Goal: Book appointment/travel/reservation

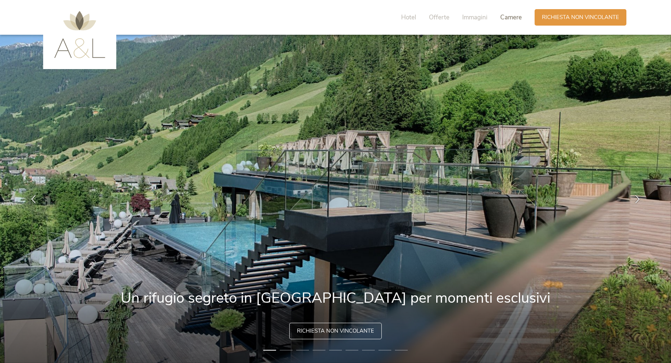
click at [516, 13] on span "Camere" at bounding box center [512, 17] width 22 height 8
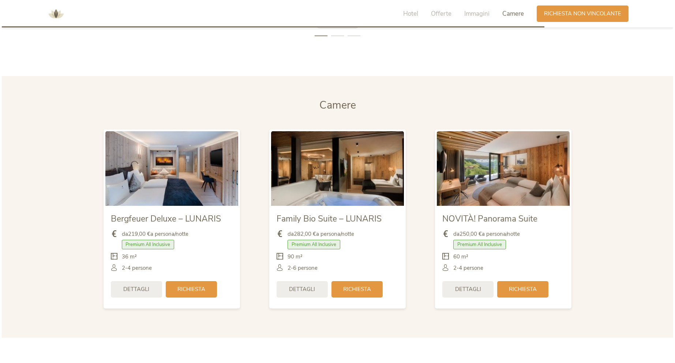
scroll to position [1729, 0]
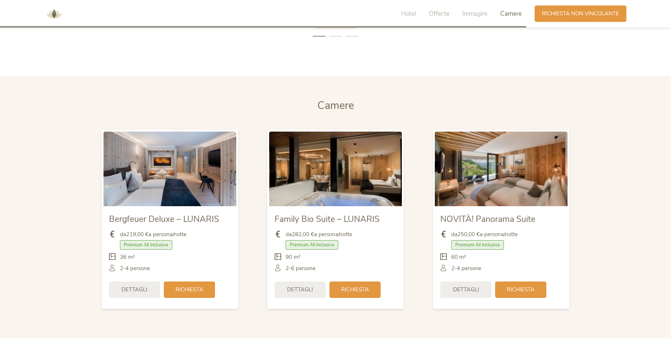
click at [363, 188] on img at bounding box center [335, 169] width 133 height 75
click at [299, 291] on span "Dettagli" at bounding box center [300, 289] width 26 height 8
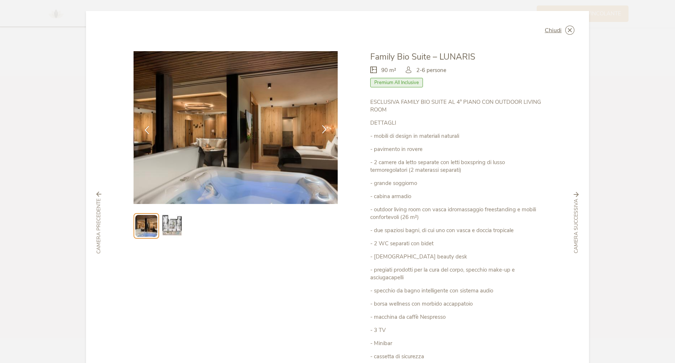
click at [322, 127] on icon at bounding box center [324, 129] width 8 height 8
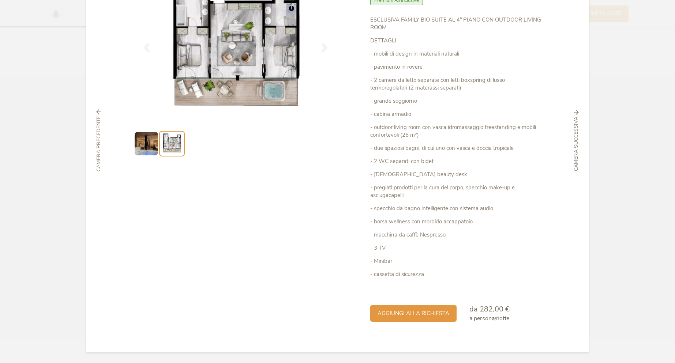
scroll to position [0, 0]
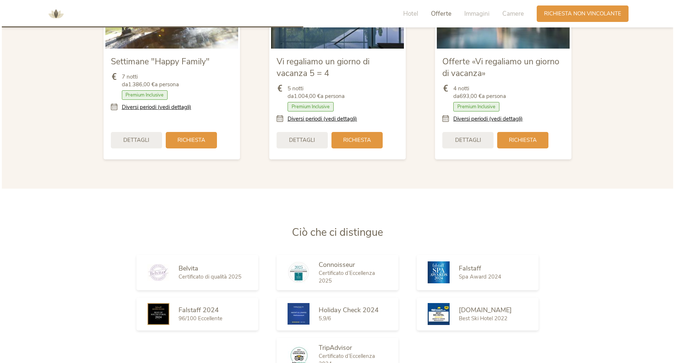
scroll to position [951, 0]
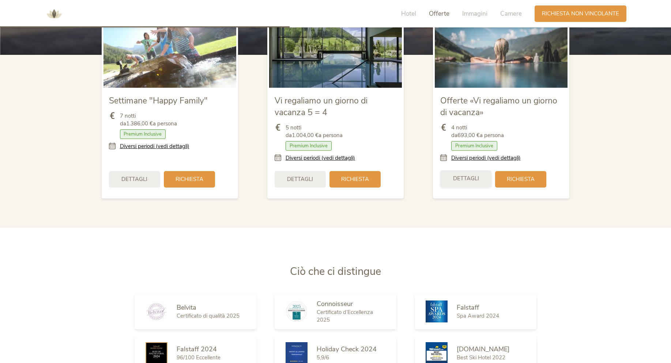
click at [461, 180] on span "Dettagli" at bounding box center [466, 179] width 26 height 8
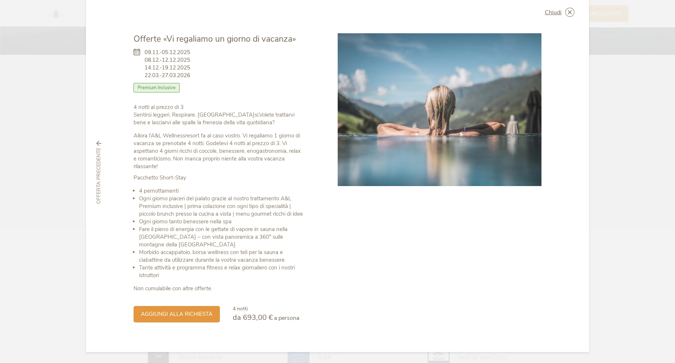
scroll to position [0, 0]
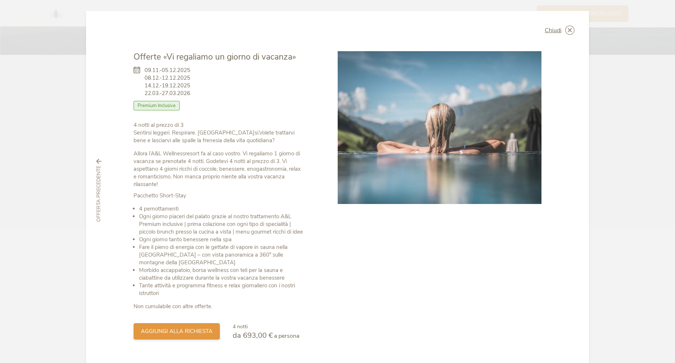
click at [169, 329] on span "aggiungi alla richiesta" at bounding box center [177, 332] width 72 height 8
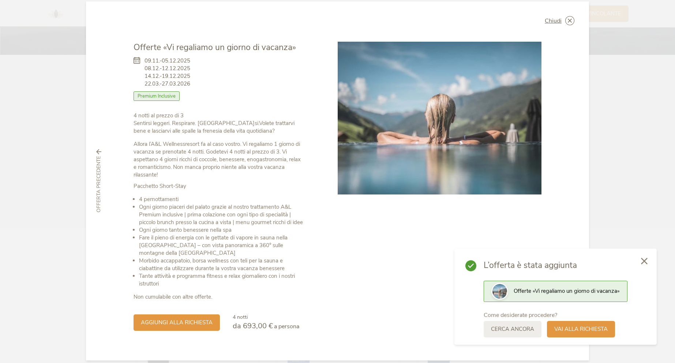
scroll to position [18, 0]
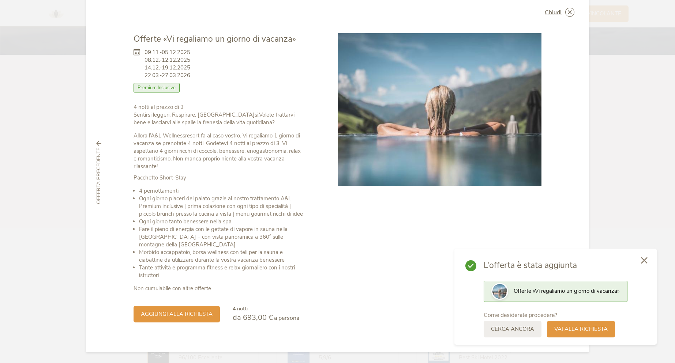
click at [645, 261] on icon at bounding box center [644, 260] width 7 height 7
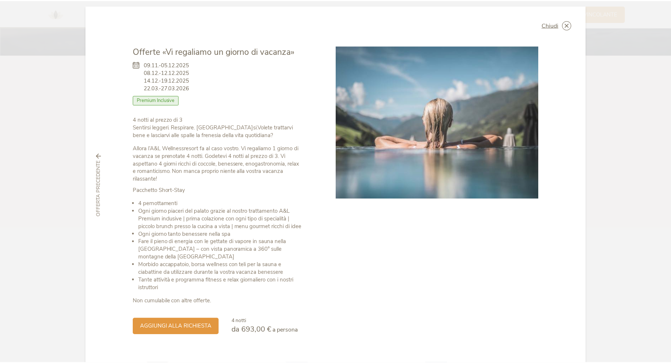
scroll to position [0, 0]
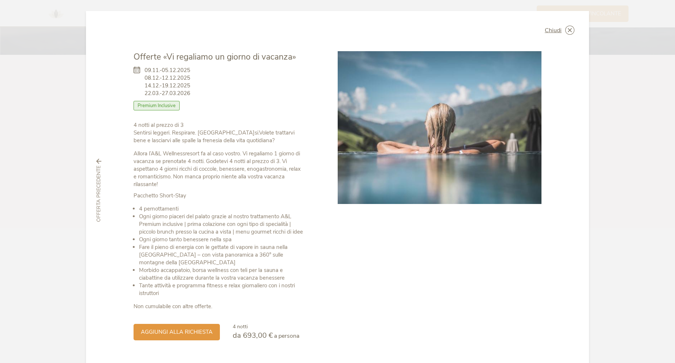
click at [0, 0] on icon at bounding box center [0, 0] width 0 height 0
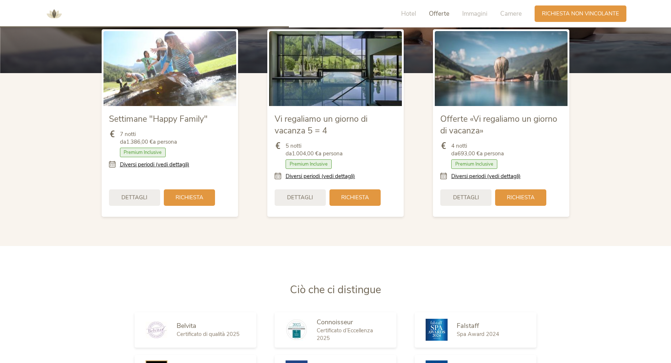
scroll to position [915, 0]
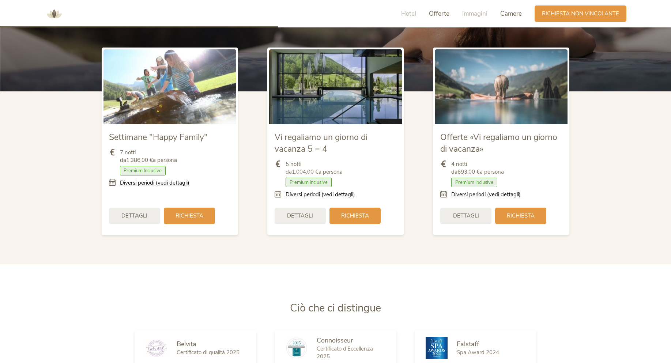
click at [511, 15] on span "Camere" at bounding box center [512, 14] width 22 height 8
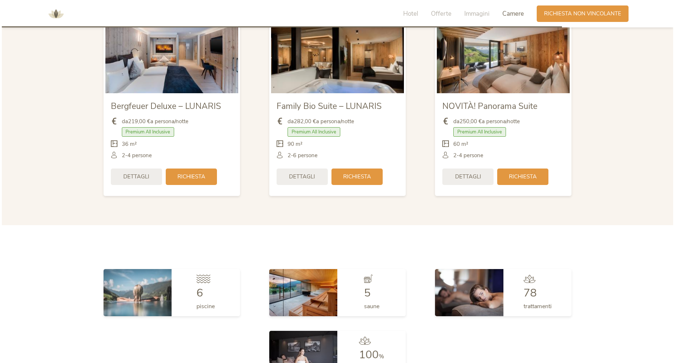
scroll to position [1805, 0]
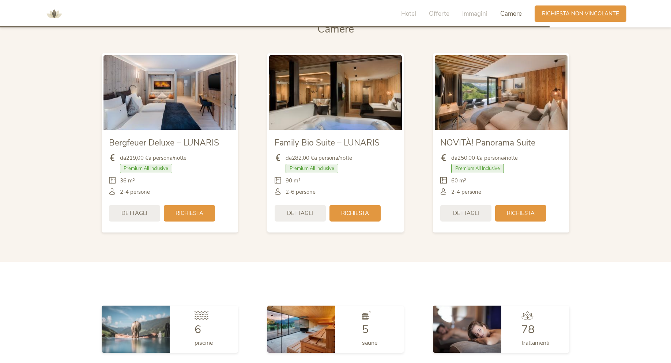
click at [551, 85] on img at bounding box center [501, 92] width 133 height 75
click at [469, 217] on div "Dettagli" at bounding box center [466, 213] width 51 height 16
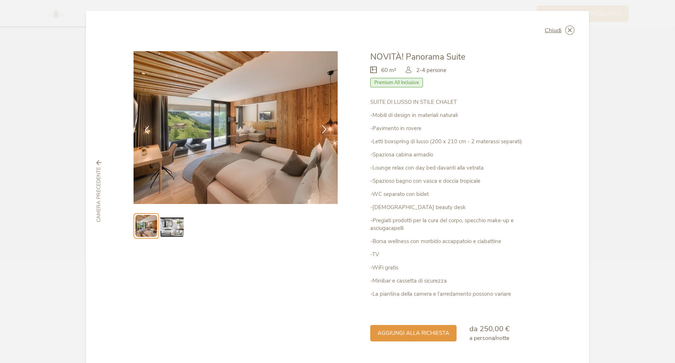
click at [321, 130] on icon at bounding box center [324, 129] width 8 height 8
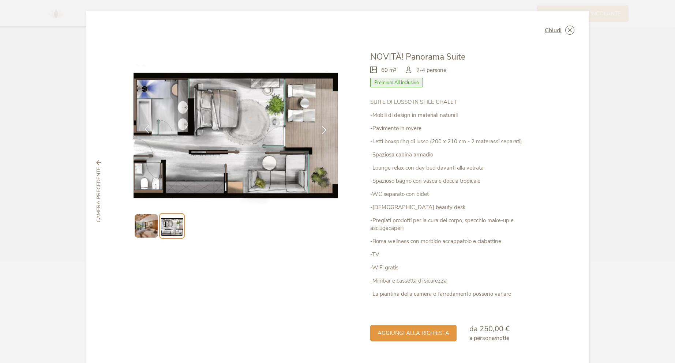
click at [143, 130] on icon at bounding box center [147, 129] width 8 height 8
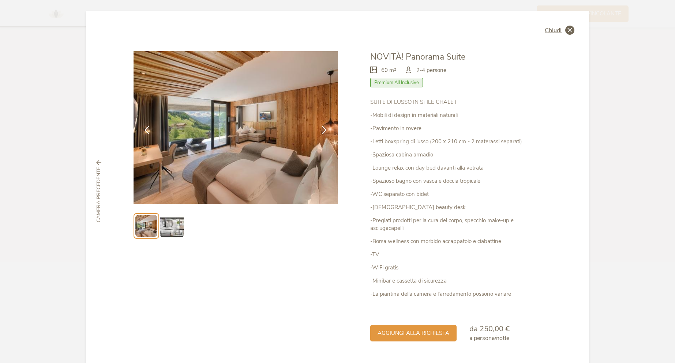
click at [567, 32] on icon at bounding box center [569, 30] width 9 height 9
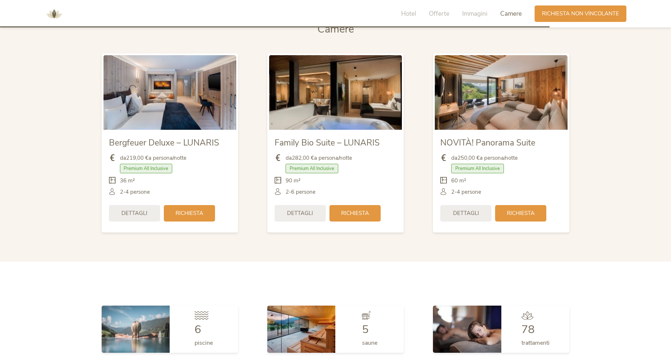
click at [344, 122] on img at bounding box center [335, 92] width 133 height 75
click at [304, 209] on span "Dettagli" at bounding box center [300, 213] width 26 height 8
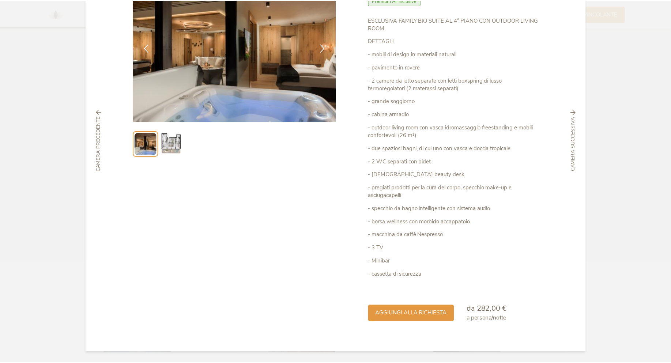
scroll to position [0, 0]
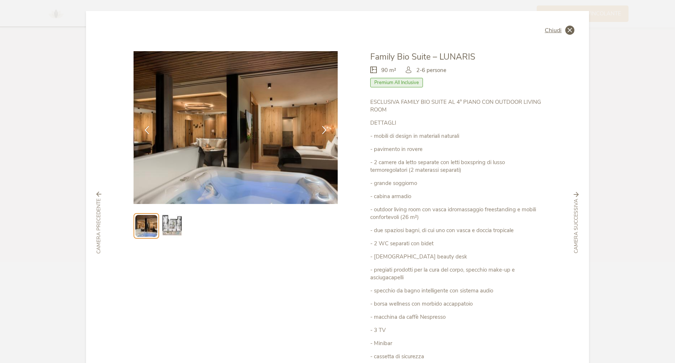
click at [570, 31] on icon at bounding box center [569, 30] width 9 height 9
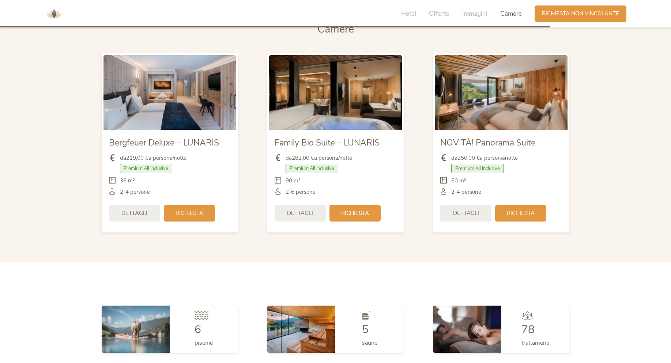
click at [127, 119] on img at bounding box center [170, 92] width 133 height 75
click at [133, 215] on span "Dettagli" at bounding box center [134, 213] width 26 height 8
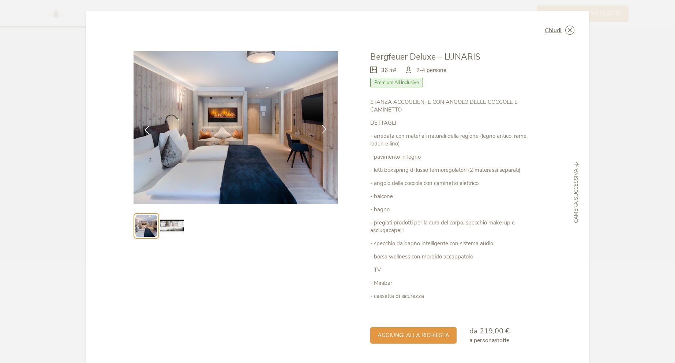
click at [320, 130] on icon at bounding box center [324, 129] width 8 height 8
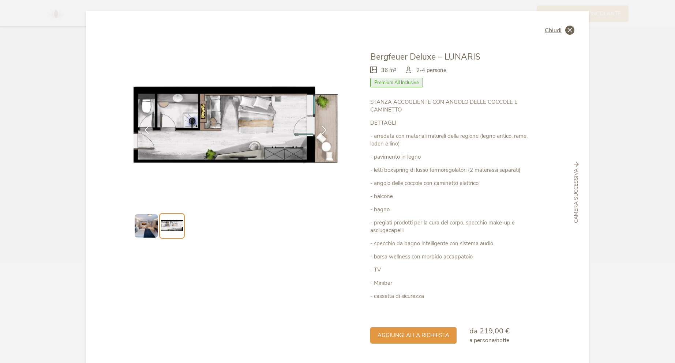
click at [571, 29] on icon at bounding box center [569, 30] width 9 height 9
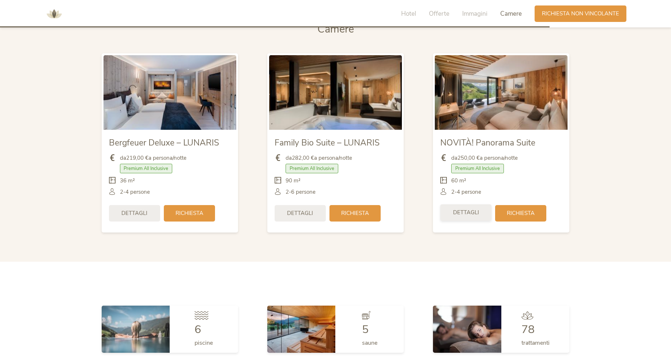
click at [462, 213] on span "Dettagli" at bounding box center [466, 213] width 26 height 8
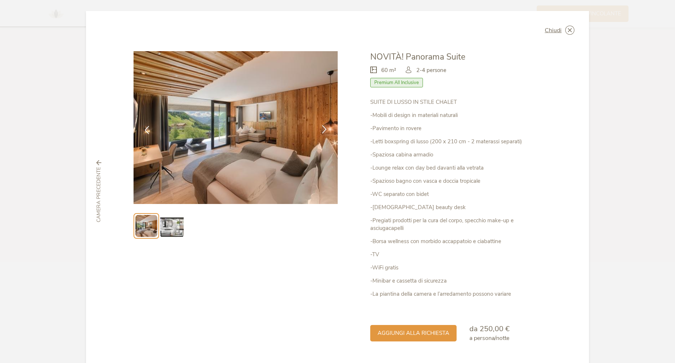
click at [320, 127] on icon at bounding box center [324, 129] width 8 height 8
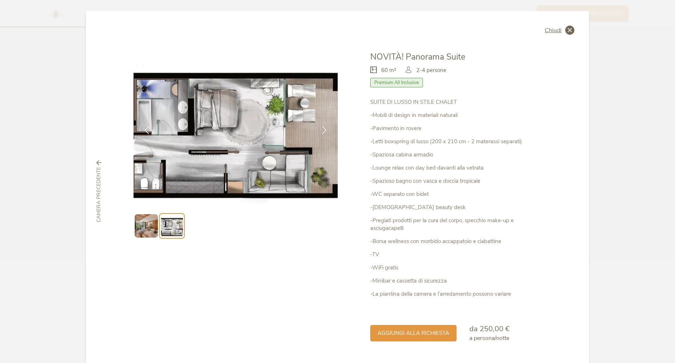
click at [569, 29] on icon at bounding box center [569, 30] width 9 height 9
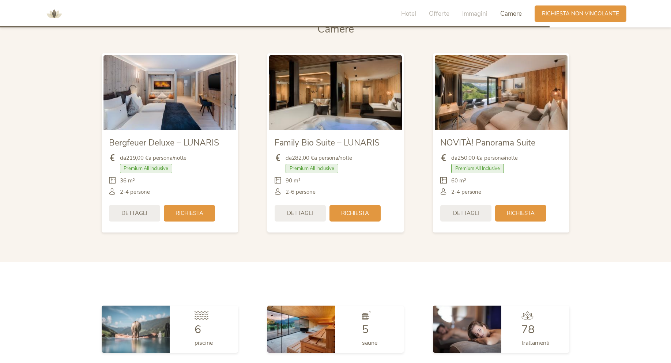
click at [0, 125] on section "Camere Camere Bergfeuer Deluxe – LUNARIS da 219,00 € a persona/notte Premium Al…" at bounding box center [335, 131] width 671 height 262
click at [336, 128] on img at bounding box center [335, 92] width 133 height 75
